Goal: Task Accomplishment & Management: Use online tool/utility

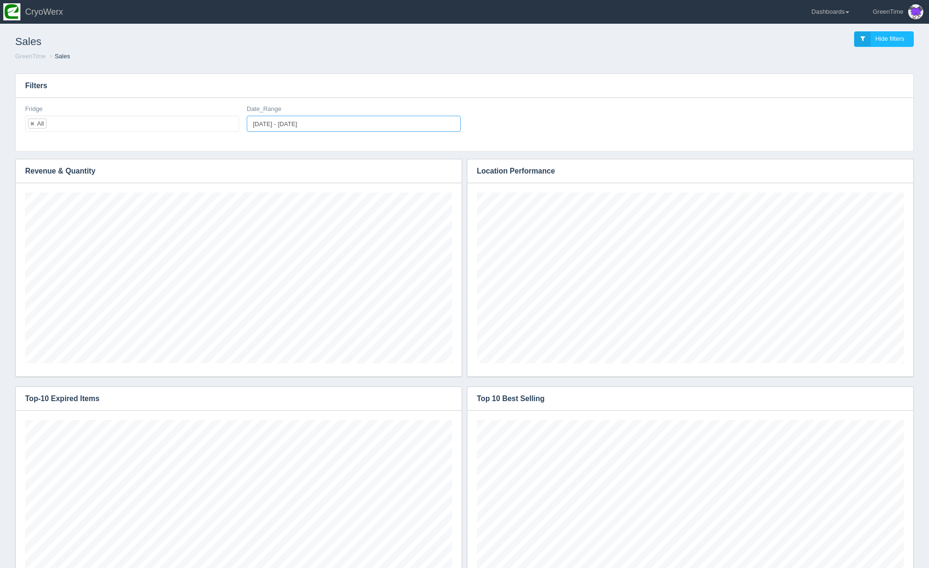
click at [273, 127] on input "[DATE] - [DATE]" at bounding box center [354, 124] width 214 height 16
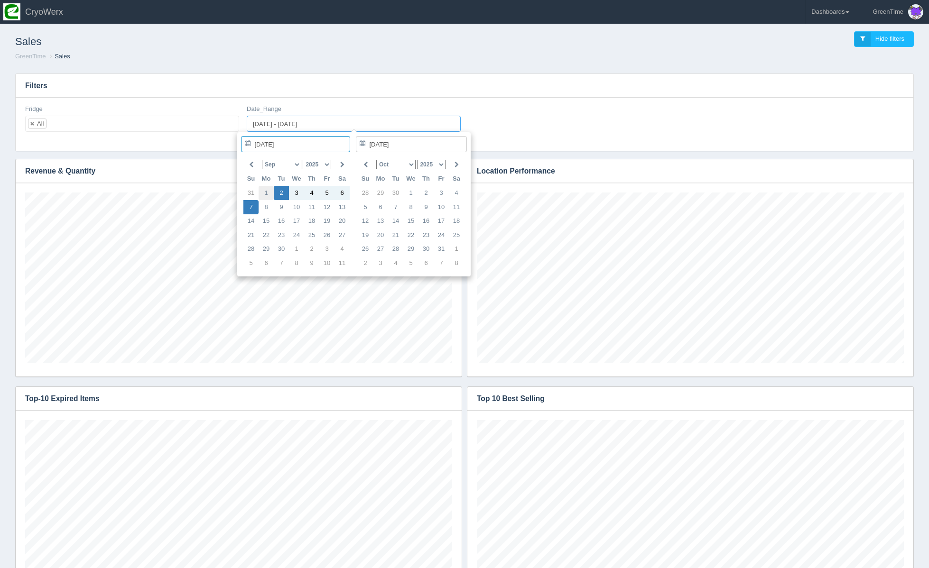
type input "[DATE]"
type input "[DATE] - [DATE]"
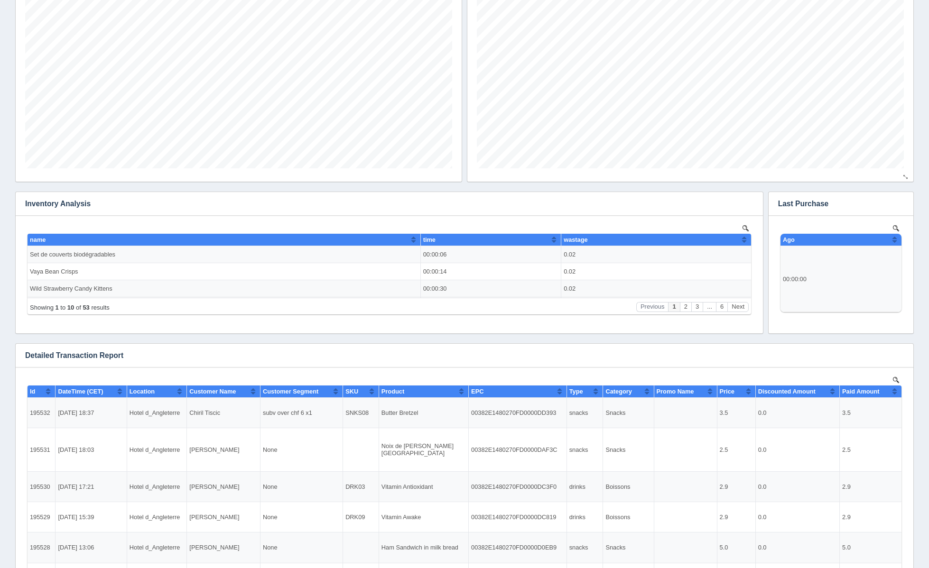
scroll to position [433, 0]
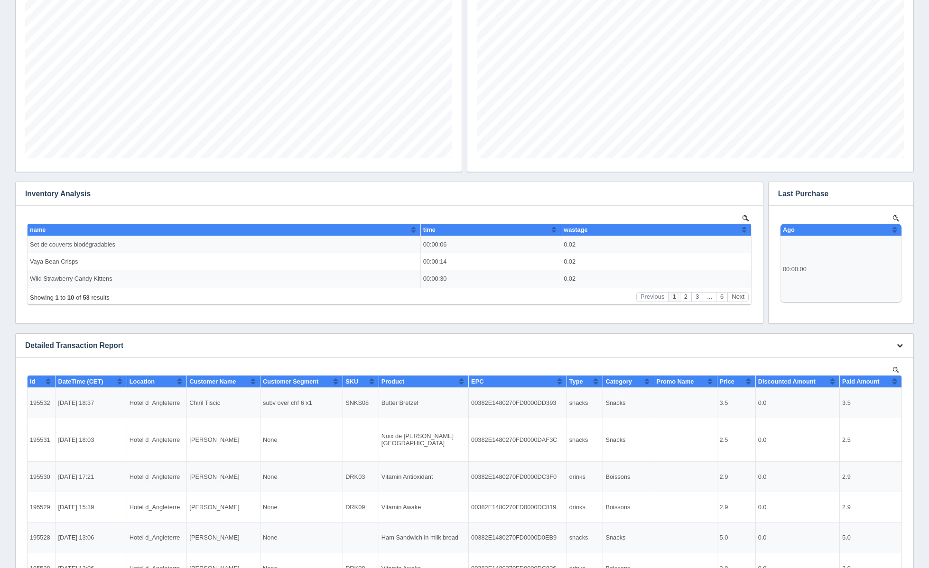
click at [902, 345] on icon "button" at bounding box center [899, 345] width 6 height 6
click at [882, 361] on link "Download CSV" at bounding box center [868, 360] width 76 height 14
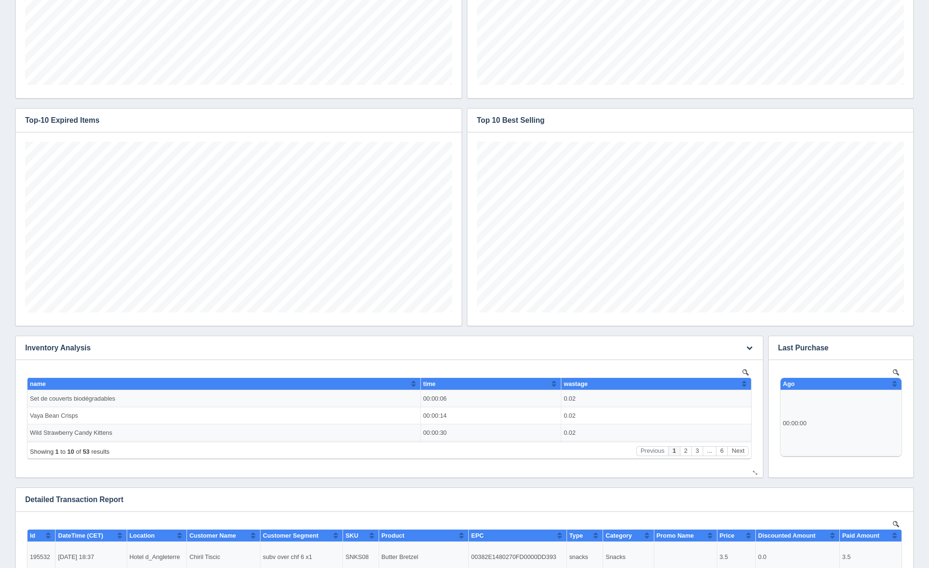
scroll to position [0, 0]
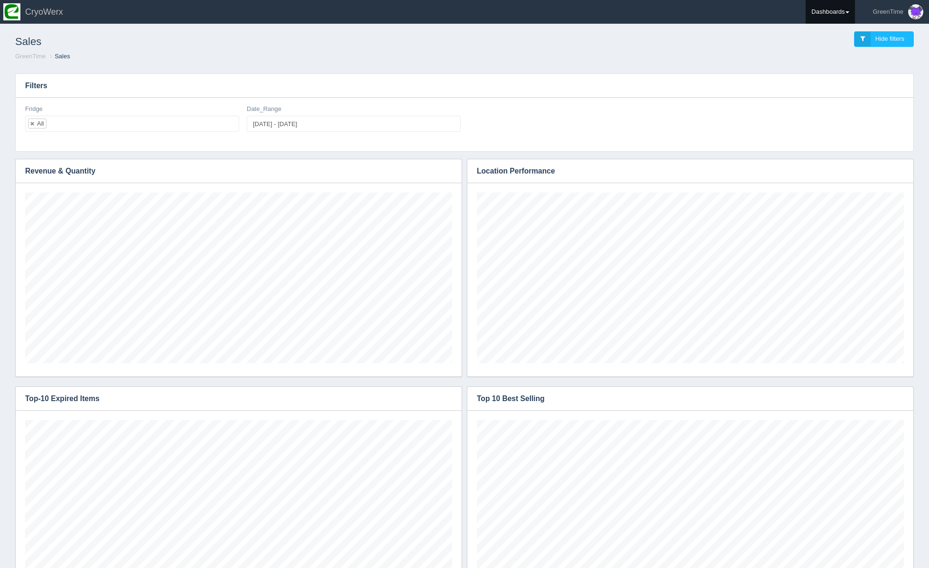
click at [839, 8] on link "Dashboards" at bounding box center [829, 12] width 49 height 24
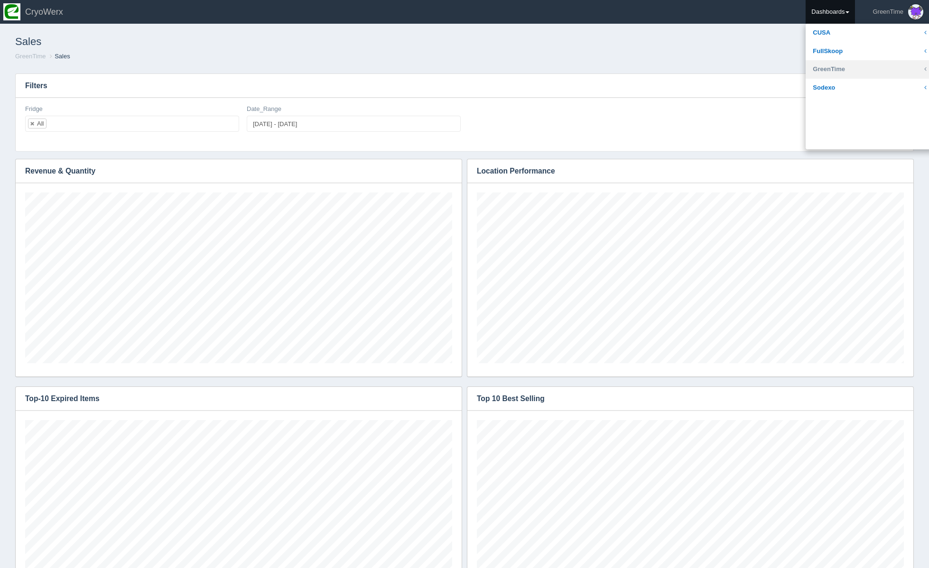
click at [830, 66] on link "GreenTime" at bounding box center [869, 69] width 128 height 18
click at [837, 87] on link "Customer" at bounding box center [869, 88] width 128 height 18
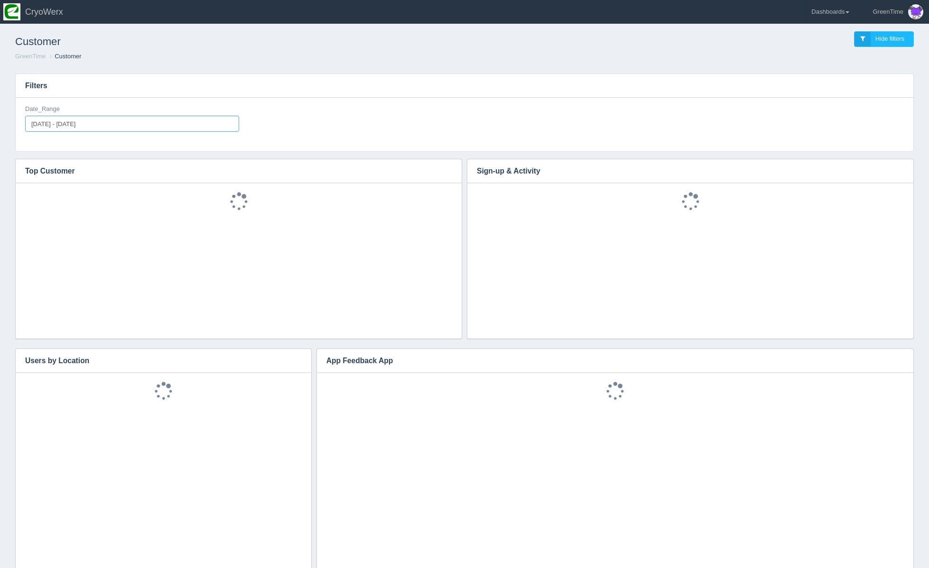
type input "[DATE]"
click at [152, 129] on input "2025-08-25 - 2025-09-08" at bounding box center [132, 124] width 214 height 16
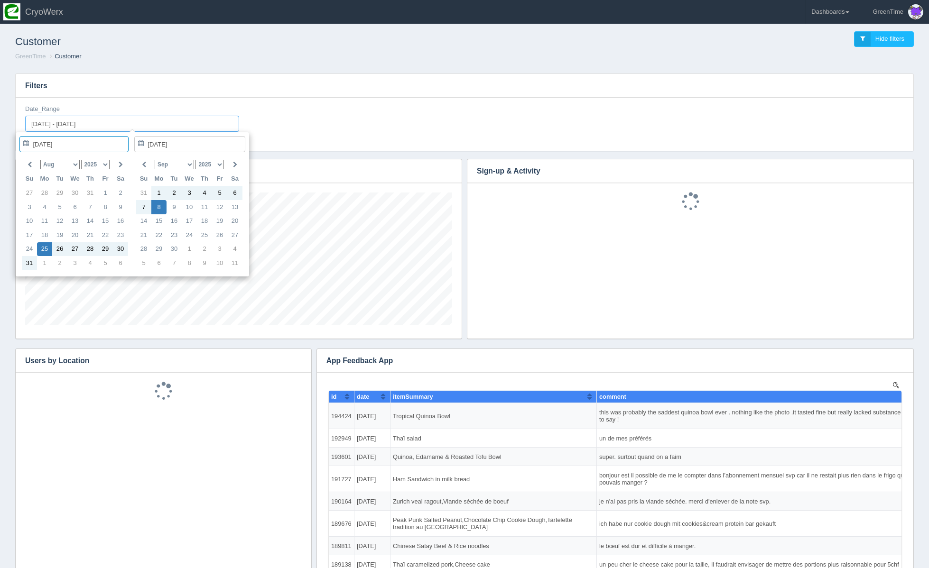
scroll to position [133, 427]
type input "[DATE]"
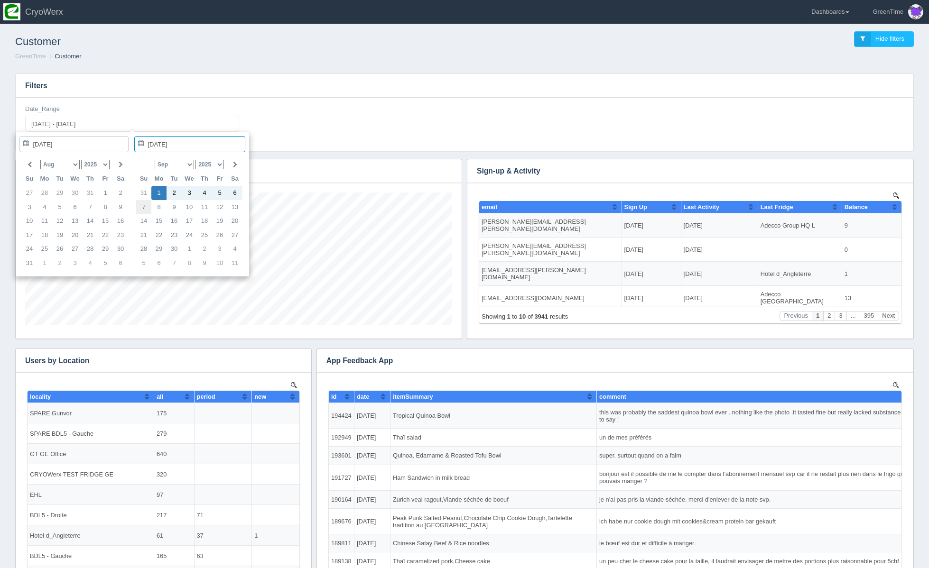
scroll to position [0, 0]
type input "[DATE]"
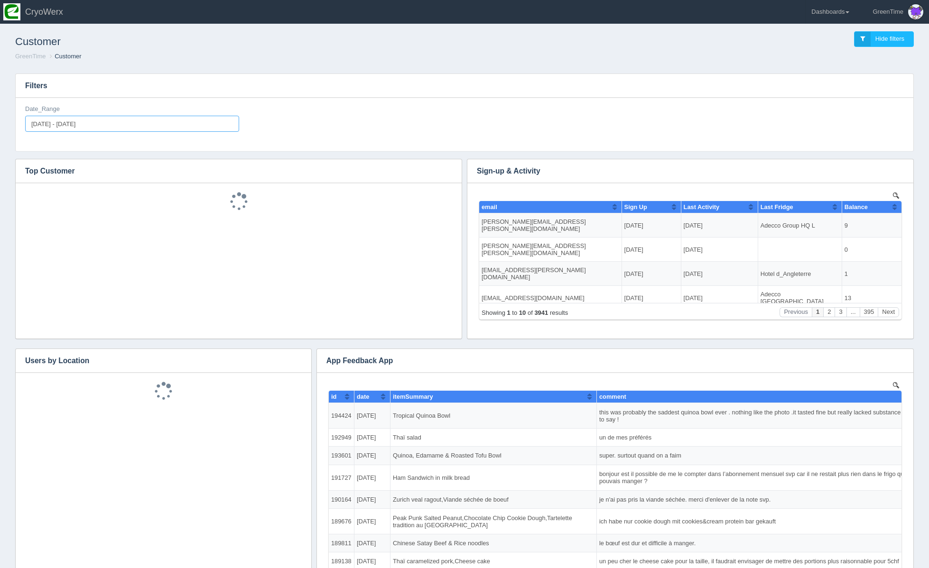
click at [112, 125] on input "2025-09-01 - 2025-09-08" at bounding box center [132, 124] width 214 height 16
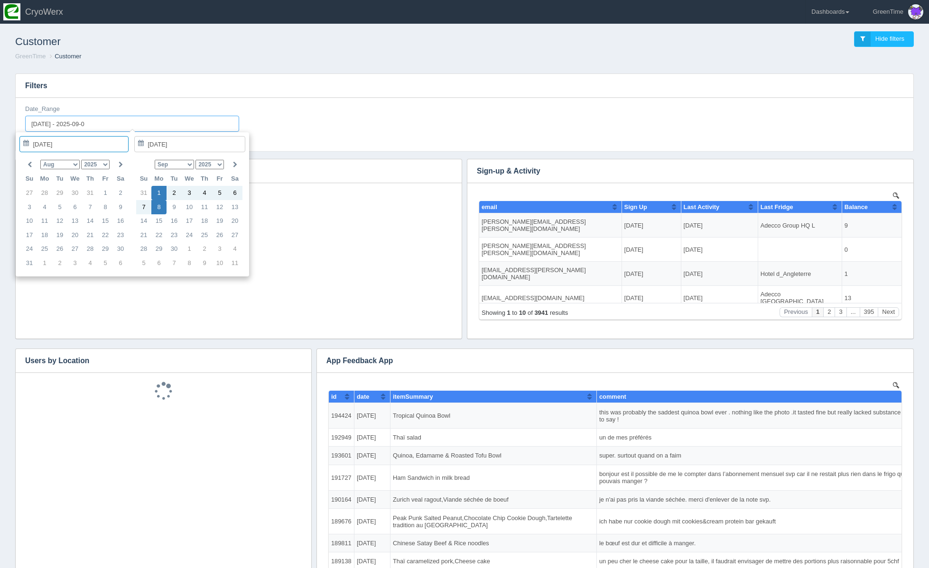
type input "[DATE] - [DATE]"
type input "[DATE]"
type input "[DATE] - [DATE]"
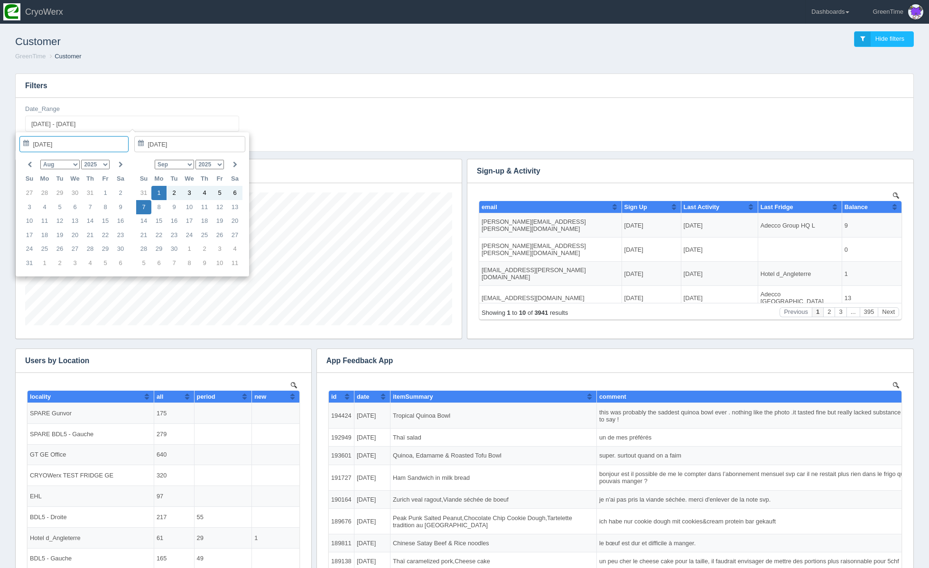
click at [316, 123] on div "Date_Range 2025-09-01 - 2025-09-07" at bounding box center [464, 122] width 886 height 35
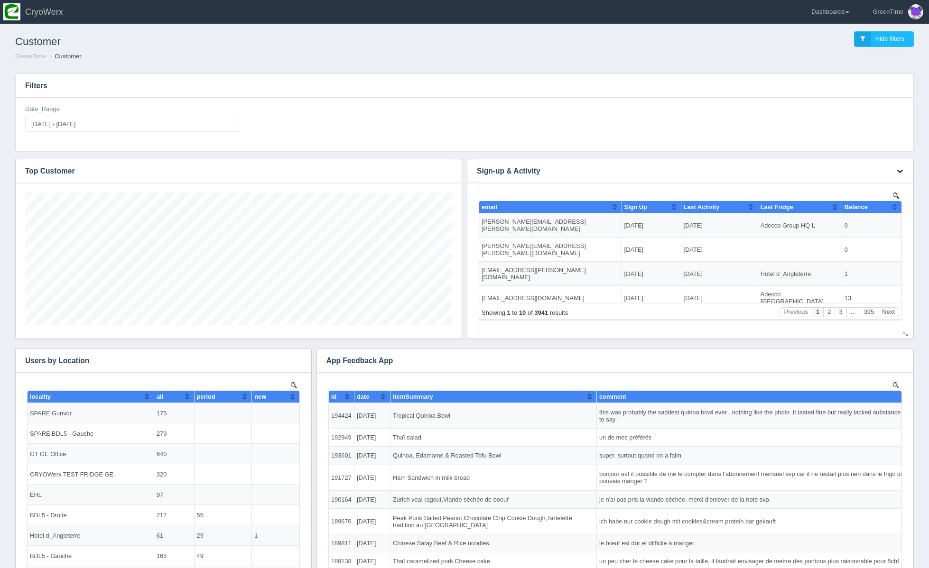
click at [899, 169] on icon "button" at bounding box center [899, 171] width 6 height 6
click at [878, 185] on link "Download CSV" at bounding box center [868, 185] width 76 height 14
